Goal: Transaction & Acquisition: Purchase product/service

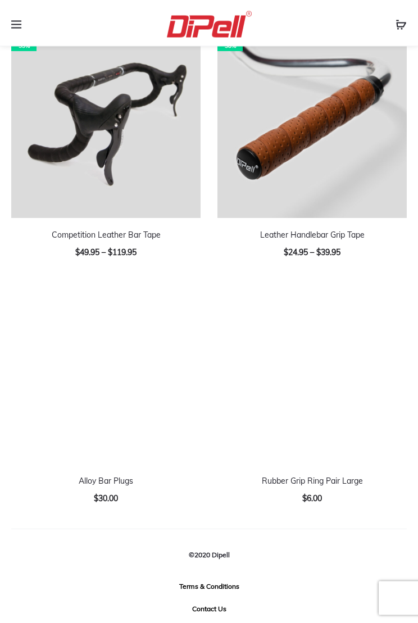
scroll to position [2029, 0]
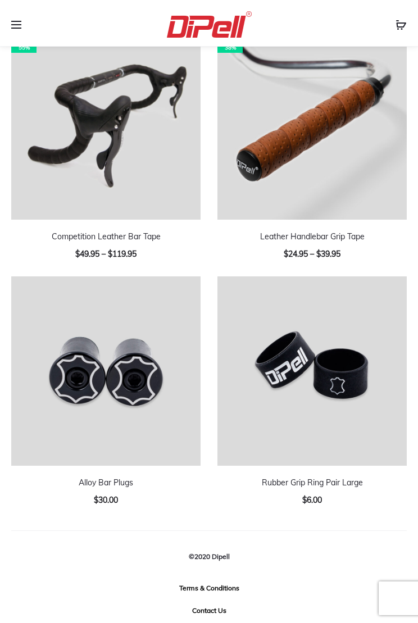
click at [98, 239] on link "Competition Leather Bar Tape" at bounding box center [106, 236] width 109 height 10
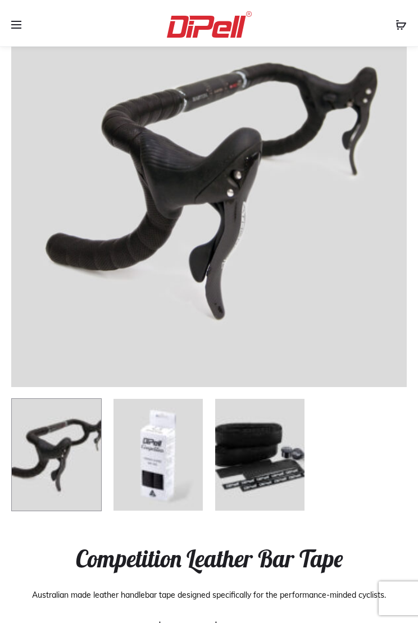
scroll to position [93, 0]
click at [271, 443] on img at bounding box center [260, 455] width 90 height 113
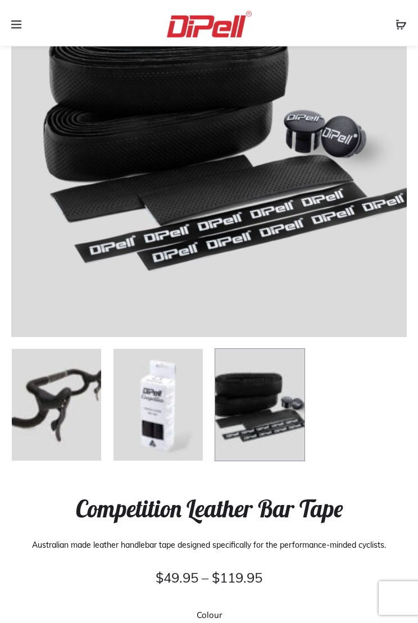
scroll to position [144, 0]
click at [57, 387] on img at bounding box center [56, 404] width 90 height 113
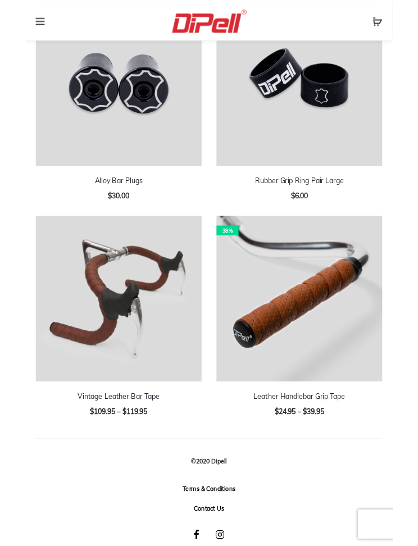
scroll to position [2151, 0]
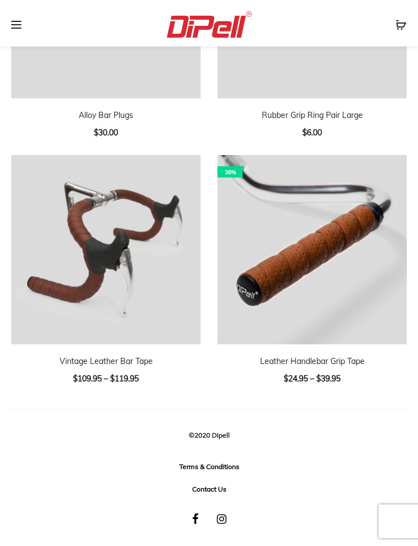
click at [88, 223] on img at bounding box center [105, 249] width 189 height 189
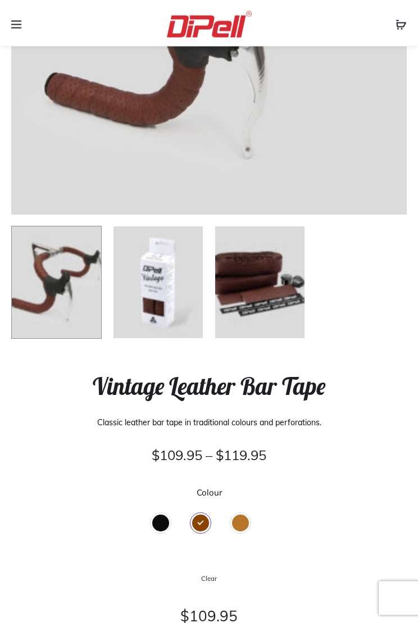
click at [166, 524] on div "Black" at bounding box center [160, 523] width 17 height 17
